Goal: Feedback & Contribution: Contribute content

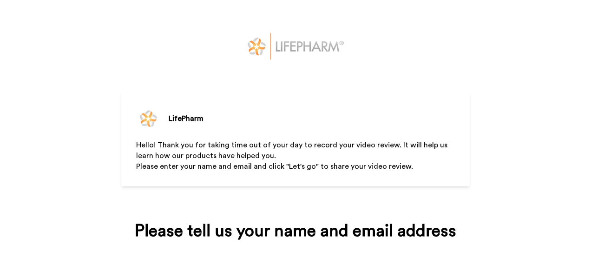
scroll to position [104, 0]
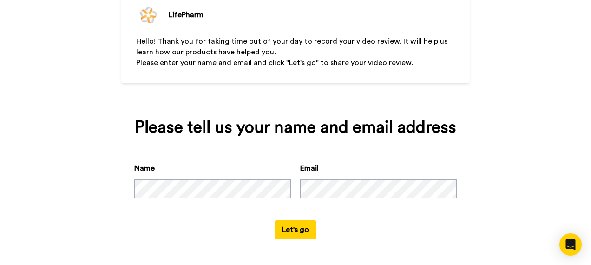
click at [299, 239] on div "Please tell us your name and email address Name Email Let's go" at bounding box center [295, 178] width 349 height 147
click at [292, 226] on button "Let's go" at bounding box center [296, 229] width 42 height 19
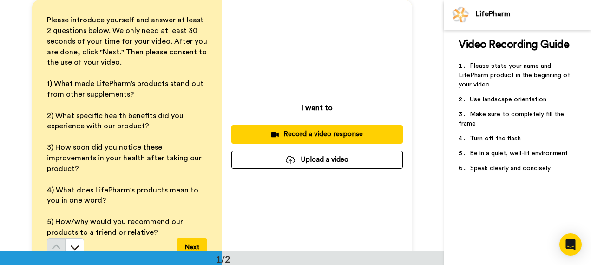
click at [326, 160] on button "Upload a video" at bounding box center [318, 160] width 172 height 18
click at [305, 159] on button "Upload a video" at bounding box center [318, 160] width 172 height 18
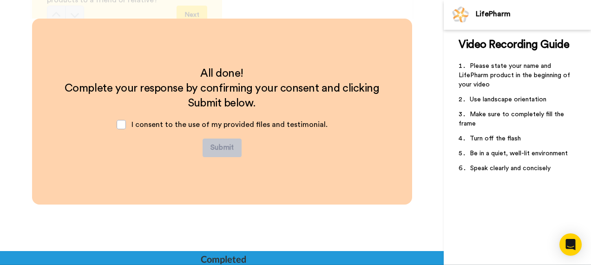
scroll to position [233, 0]
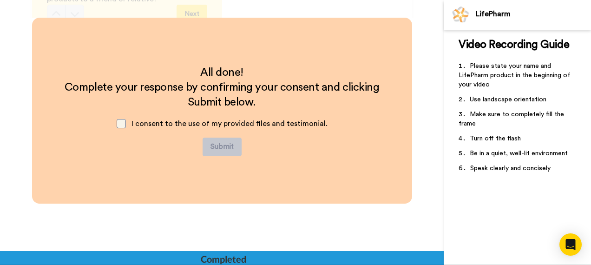
click at [120, 126] on span at bounding box center [121, 123] width 9 height 9
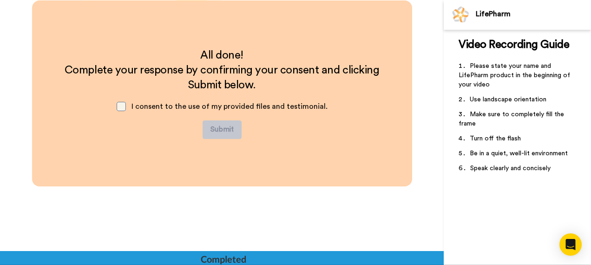
click at [122, 108] on span at bounding box center [121, 106] width 9 height 9
click at [210, 129] on button "Submit" at bounding box center [222, 129] width 39 height 19
